Goal: Transaction & Acquisition: Purchase product/service

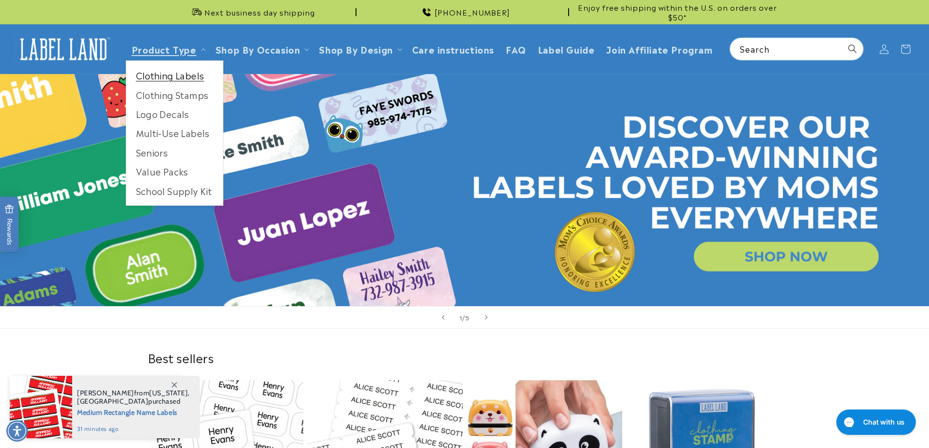
click at [155, 80] on link "Clothing Labels" at bounding box center [174, 75] width 97 height 19
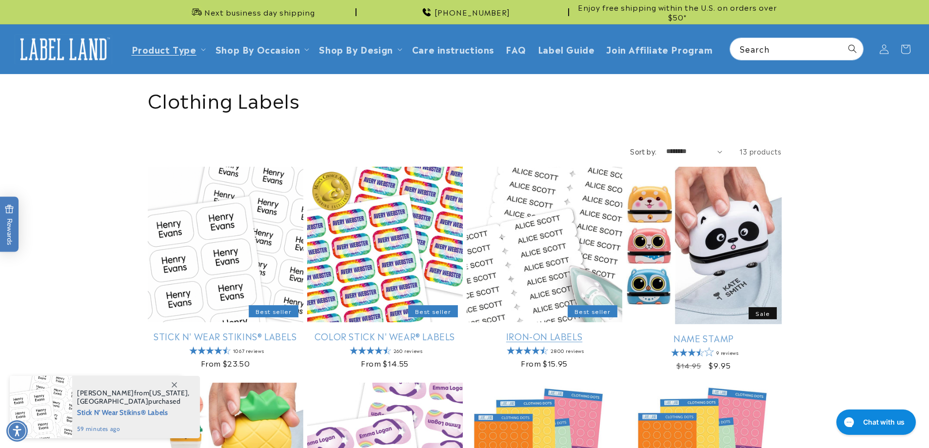
click at [538, 335] on link "Iron-On Labels" at bounding box center [545, 336] width 156 height 11
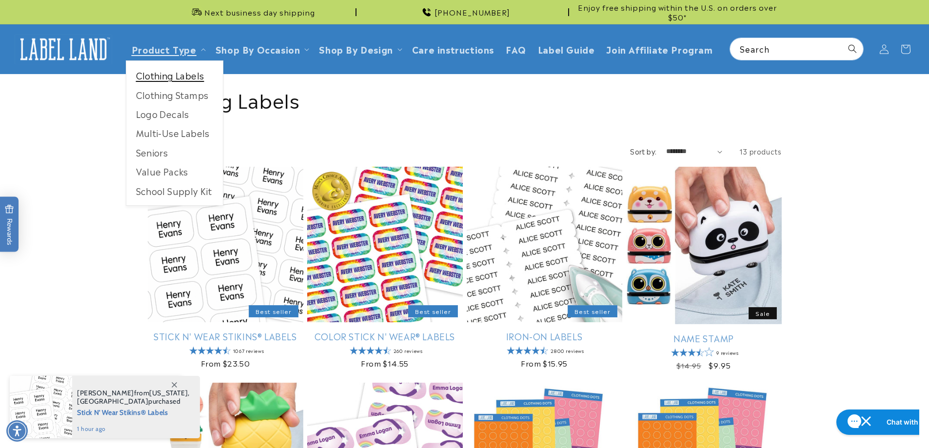
click at [182, 77] on link "Clothing Labels" at bounding box center [174, 75] width 97 height 19
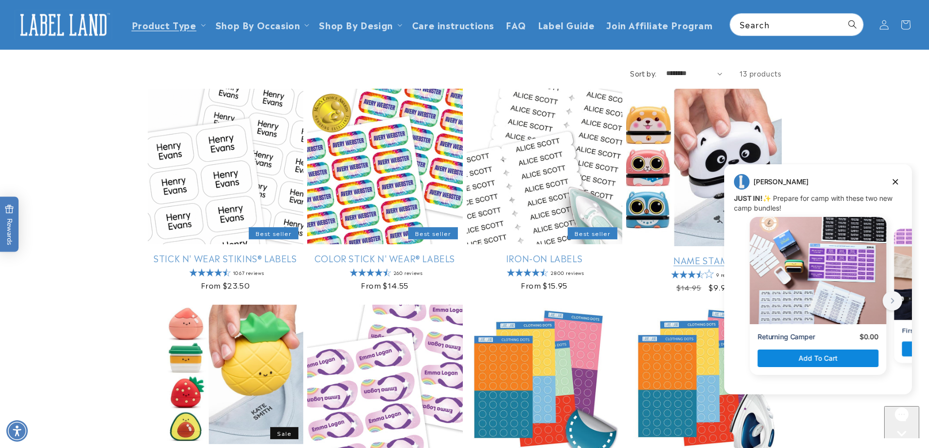
scroll to position [49, 0]
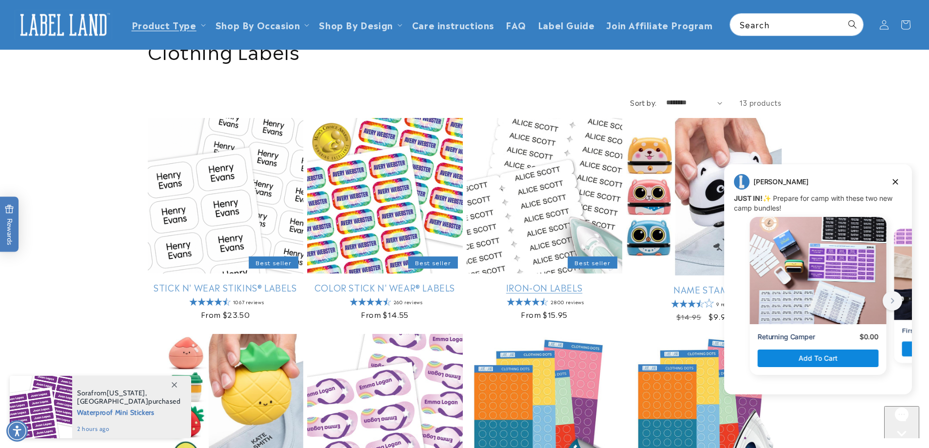
click at [527, 288] on link "Iron-On Labels" at bounding box center [545, 287] width 156 height 11
